Goal: Communication & Community: Connect with others

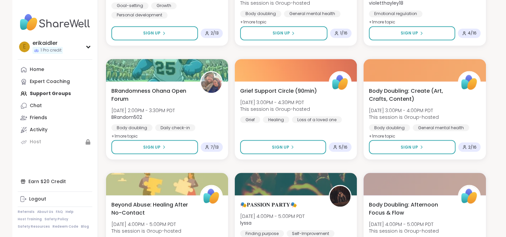
scroll to position [1263, 0]
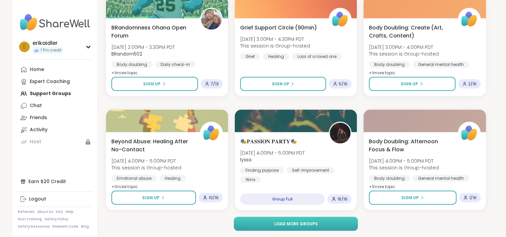
click at [292, 224] on span "Load more groups" at bounding box center [296, 224] width 44 height 6
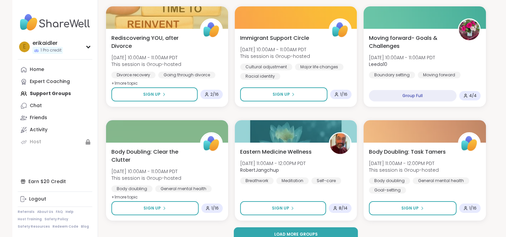
scroll to position [2629, 0]
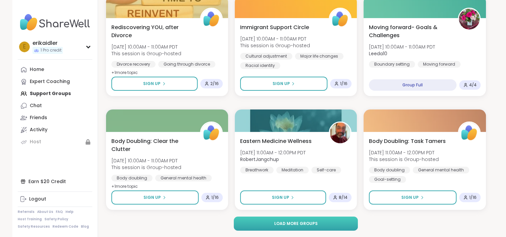
click at [310, 221] on span "Load more groups" at bounding box center [296, 224] width 44 height 6
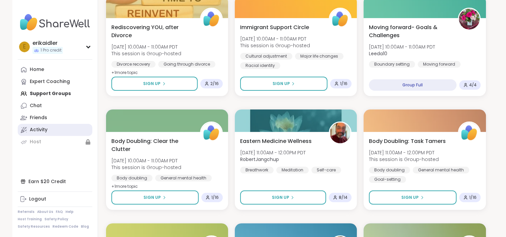
click at [39, 131] on div "Activity" at bounding box center [39, 130] width 18 height 7
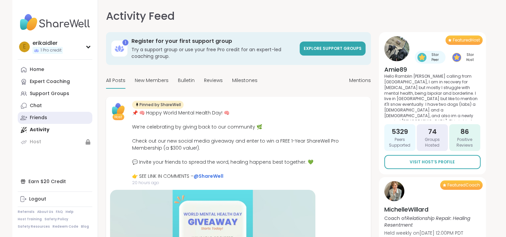
click at [40, 120] on div "Friends" at bounding box center [38, 117] width 17 height 7
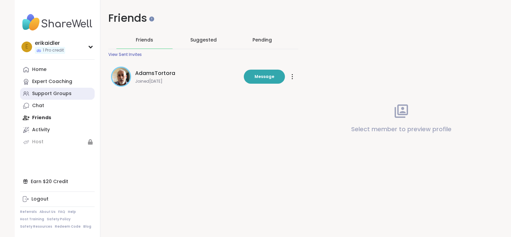
click at [48, 92] on div "Support Groups" at bounding box center [51, 93] width 39 height 7
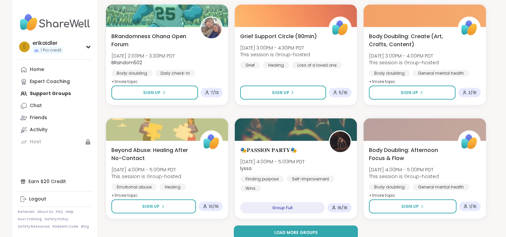
scroll to position [1263, 0]
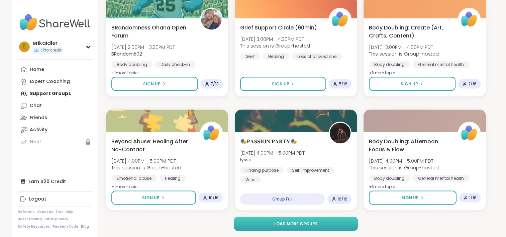
click at [300, 223] on span "Load more groups" at bounding box center [296, 224] width 44 height 6
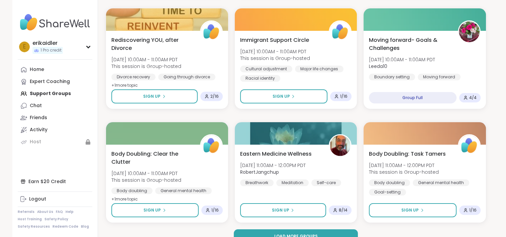
scroll to position [2629, 0]
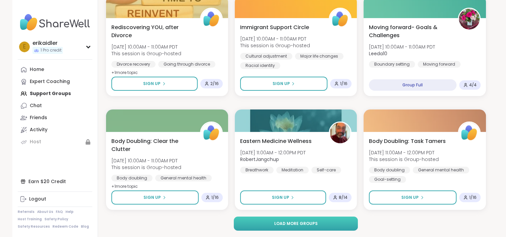
click at [311, 223] on span "Load more groups" at bounding box center [296, 224] width 44 height 6
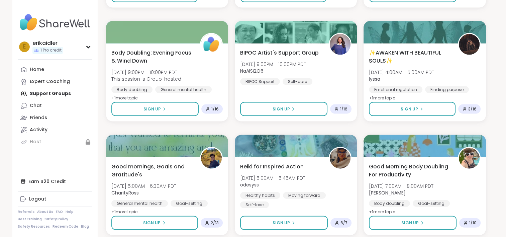
scroll to position [3994, 0]
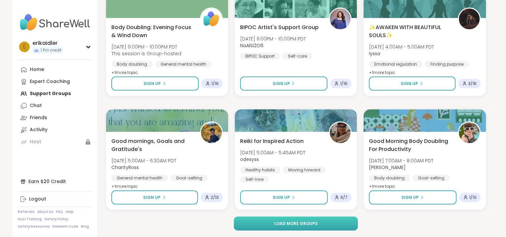
click at [268, 220] on button "Load more groups" at bounding box center [296, 224] width 124 height 14
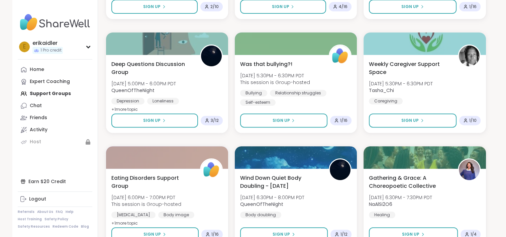
scroll to position [5360, 0]
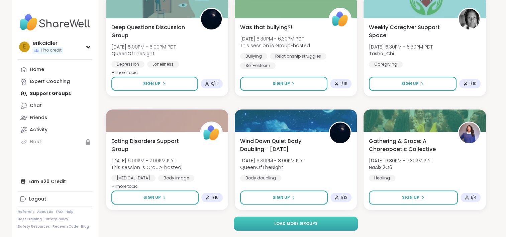
click at [273, 226] on button "Load more groups" at bounding box center [296, 224] width 124 height 14
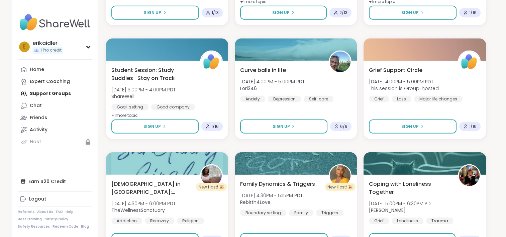
scroll to position [6725, 0]
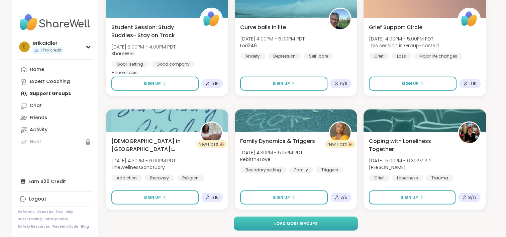
click at [310, 222] on span "Load more groups" at bounding box center [296, 224] width 44 height 6
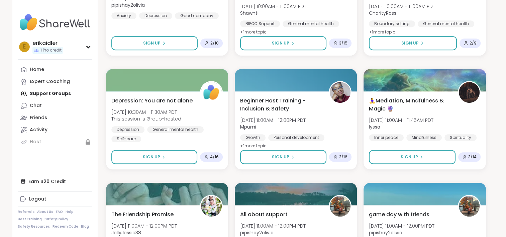
scroll to position [8091, 0]
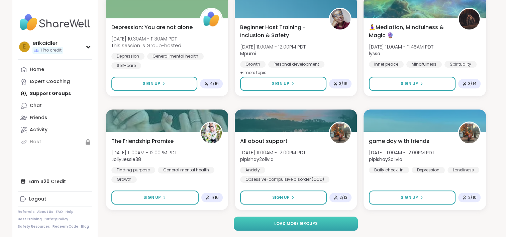
click at [309, 221] on span "Load more groups" at bounding box center [296, 224] width 44 height 6
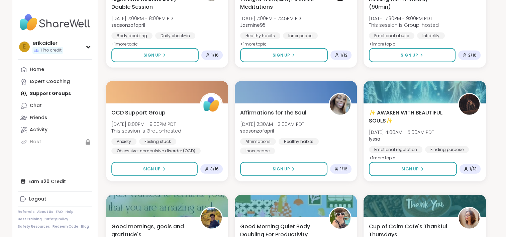
scroll to position [9456, 0]
